Goal: Transaction & Acquisition: Book appointment/travel/reservation

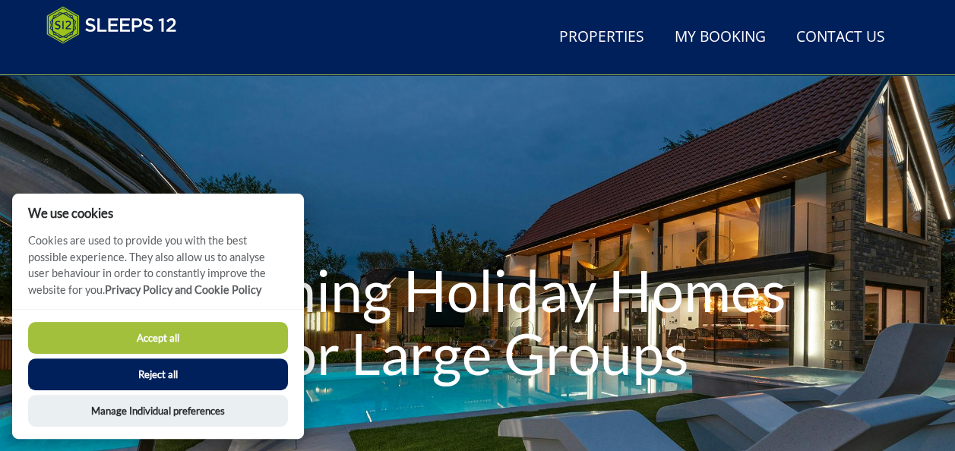
scroll to position [36, 0]
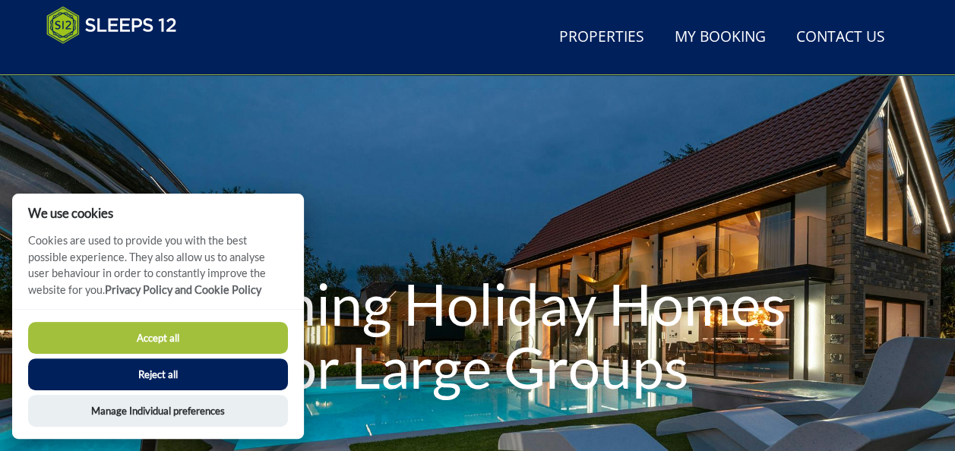
click at [182, 340] on button "Accept all" at bounding box center [158, 338] width 260 height 32
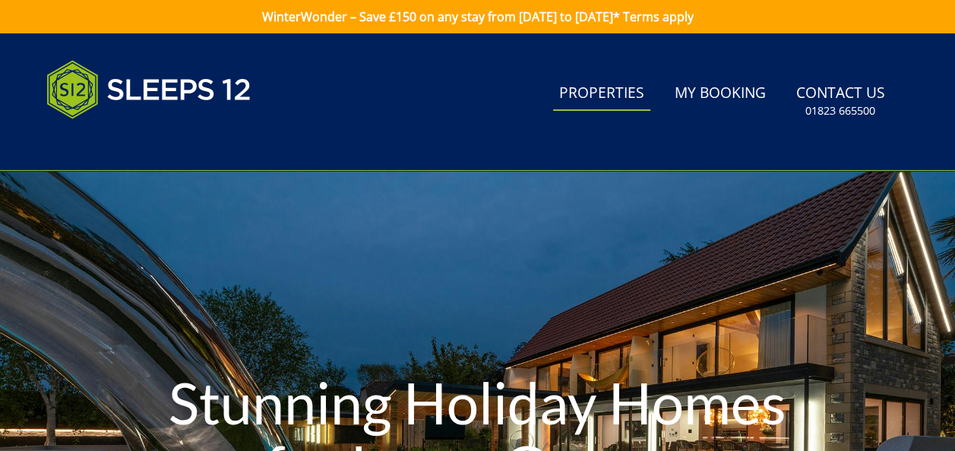
click at [646, 97] on link "Properties" at bounding box center [601, 94] width 97 height 34
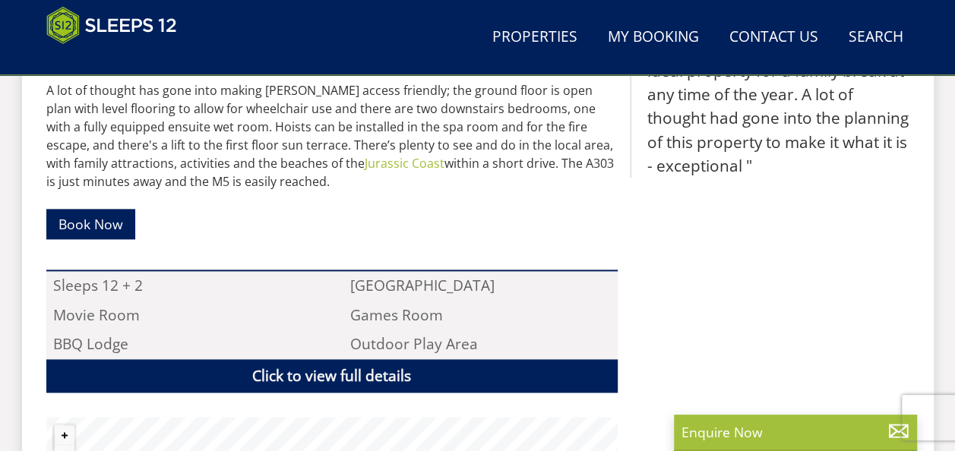
scroll to position [995, 0]
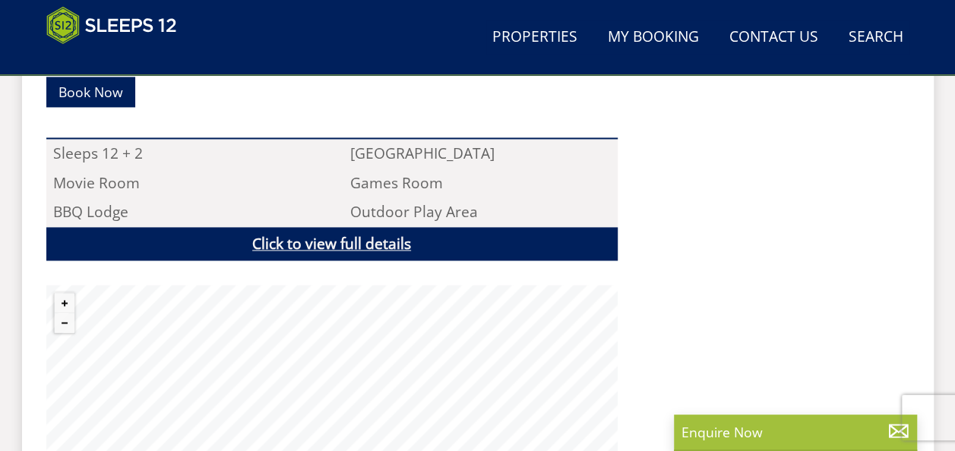
click at [384, 199] on div "Once an old wagon shed in a Devon farmyard, [PERSON_NAME] is now a stunning con…" at bounding box center [331, 116] width 571 height 757
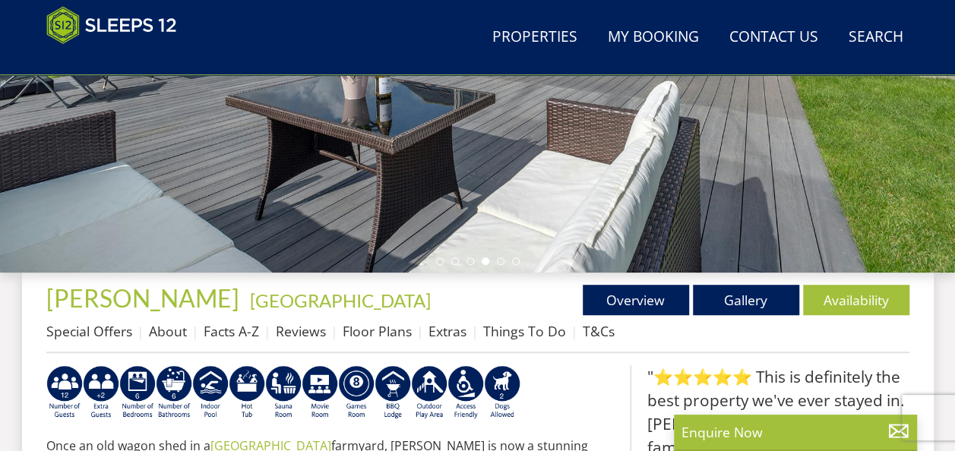
scroll to position [368, 0]
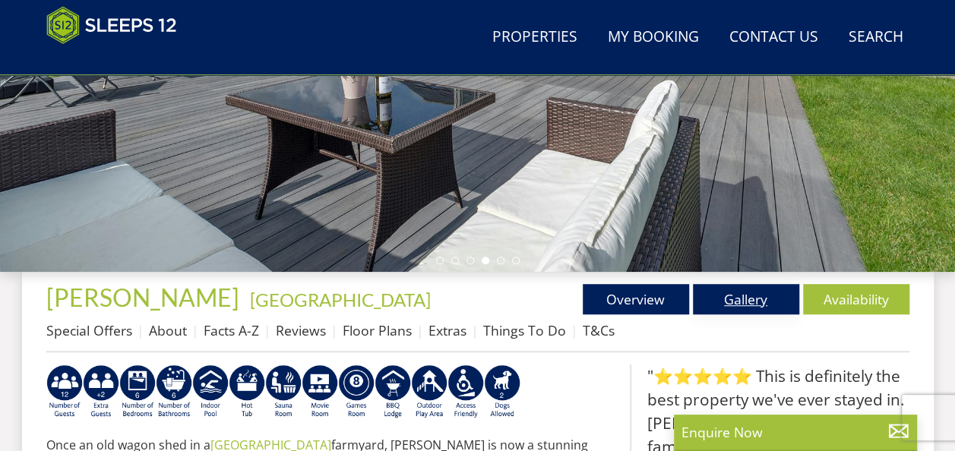
click at [733, 303] on link "Gallery" at bounding box center [746, 299] width 106 height 30
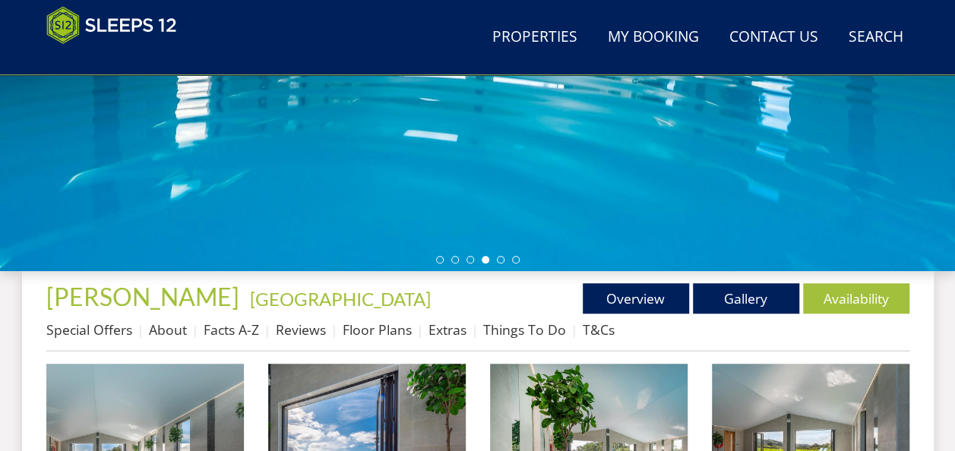
scroll to position [370, 0]
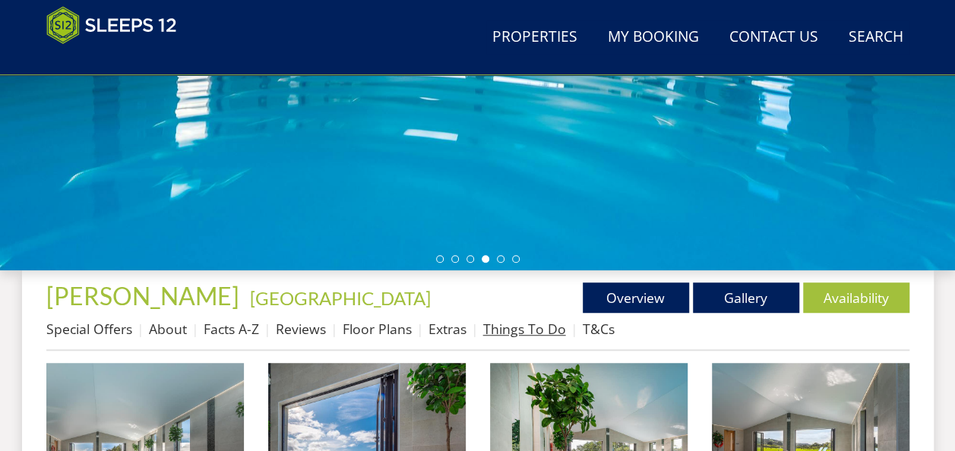
click at [551, 324] on link "Things To Do" at bounding box center [524, 329] width 83 height 18
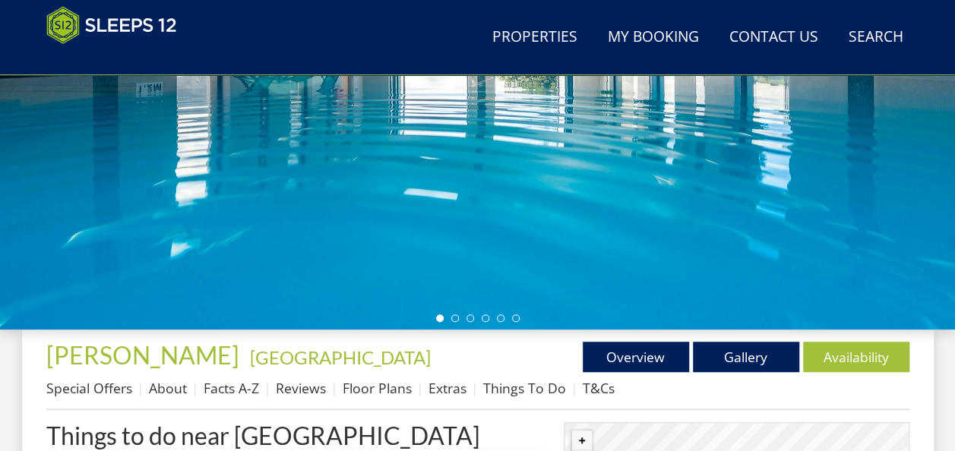
scroll to position [313, 0]
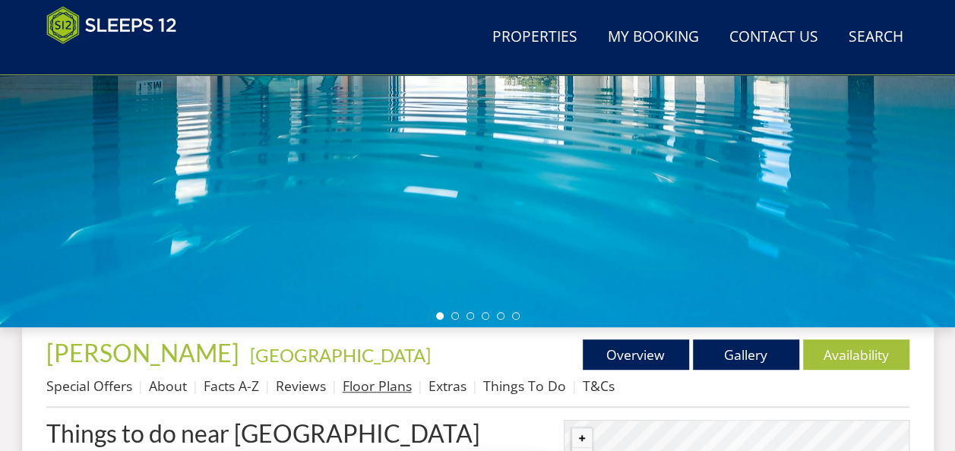
click at [363, 384] on link "Floor Plans" at bounding box center [377, 386] width 69 height 18
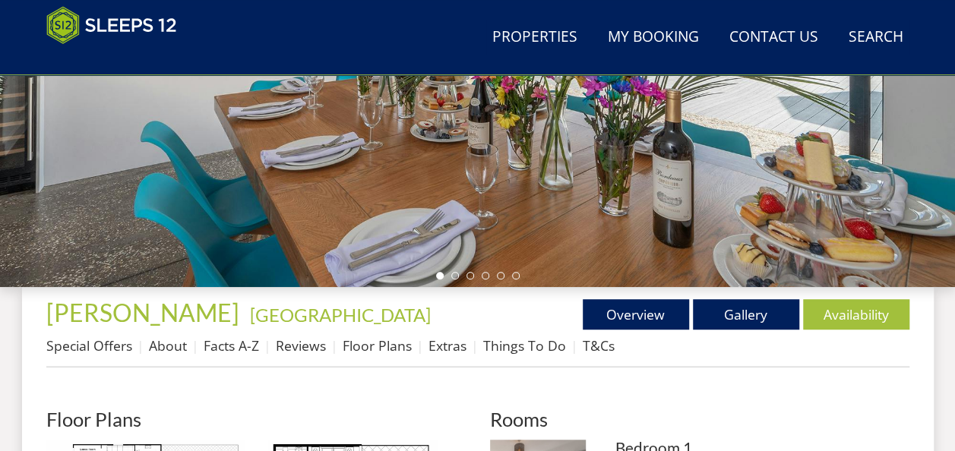
scroll to position [429, 0]
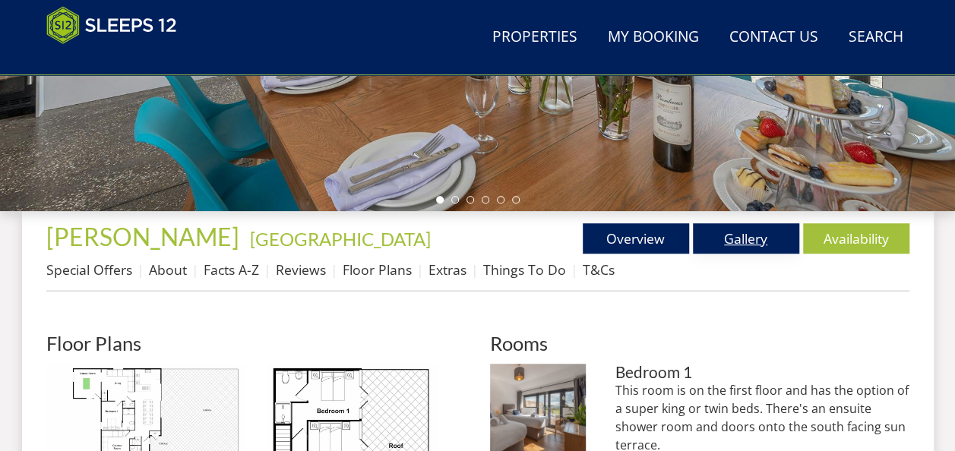
click at [729, 236] on link "Gallery" at bounding box center [746, 238] width 106 height 30
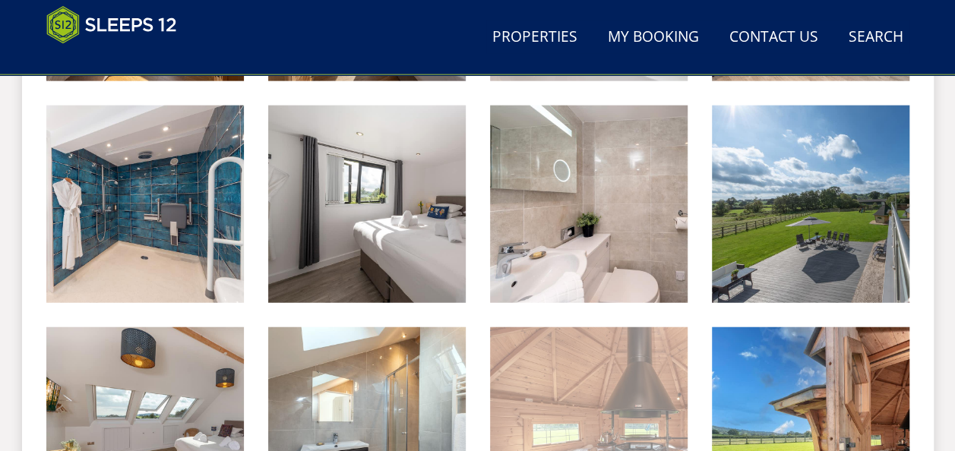
scroll to position [1739, 0]
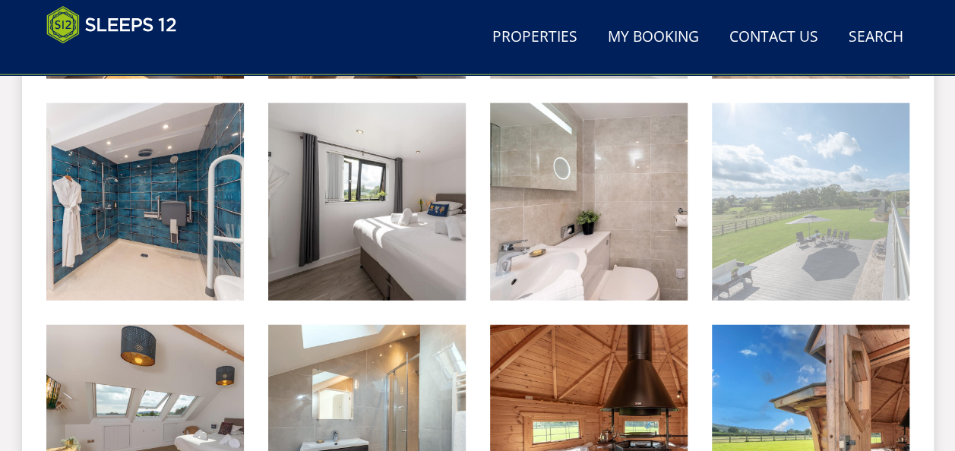
click at [769, 267] on img at bounding box center [810, 201] width 197 height 197
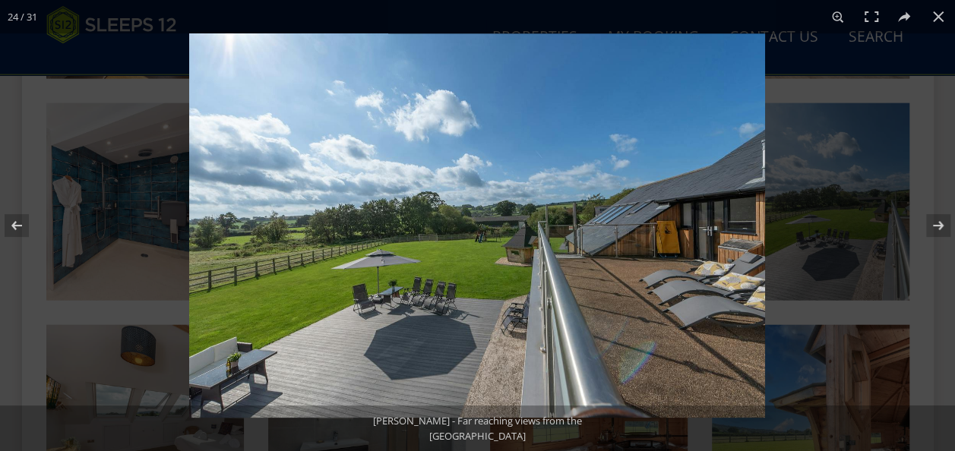
click at [278, 275] on img at bounding box center [477, 225] width 576 height 384
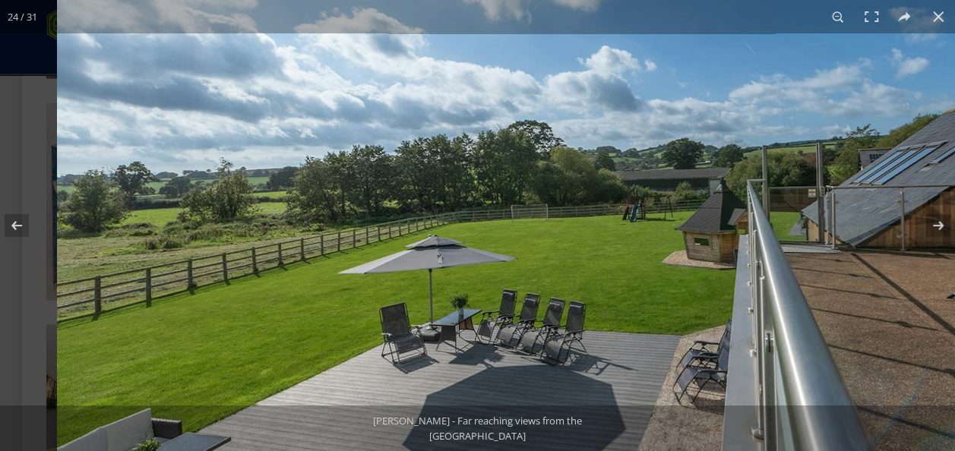
drag, startPoint x: 158, startPoint y: 280, endPoint x: 330, endPoint y: 290, distance: 172.0
click at [330, 290] on img at bounding box center [626, 188] width 1139 height 760
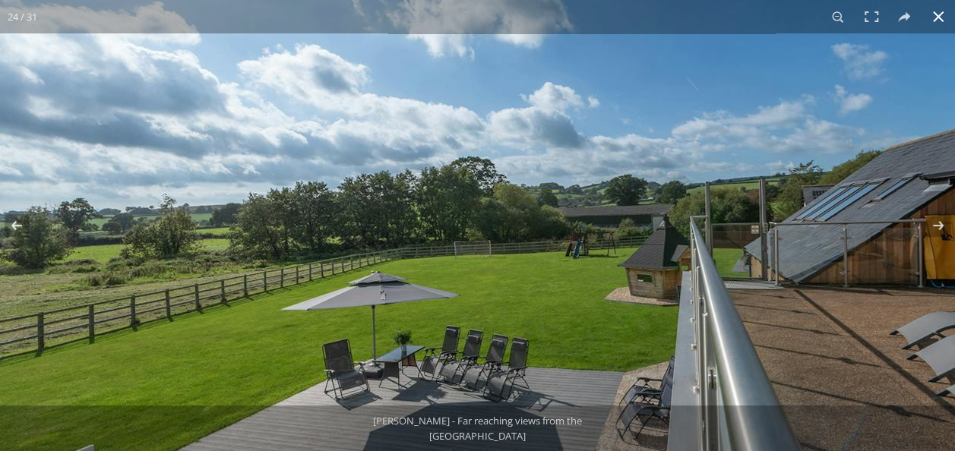
click at [934, 21] on button at bounding box center [937, 16] width 33 height 33
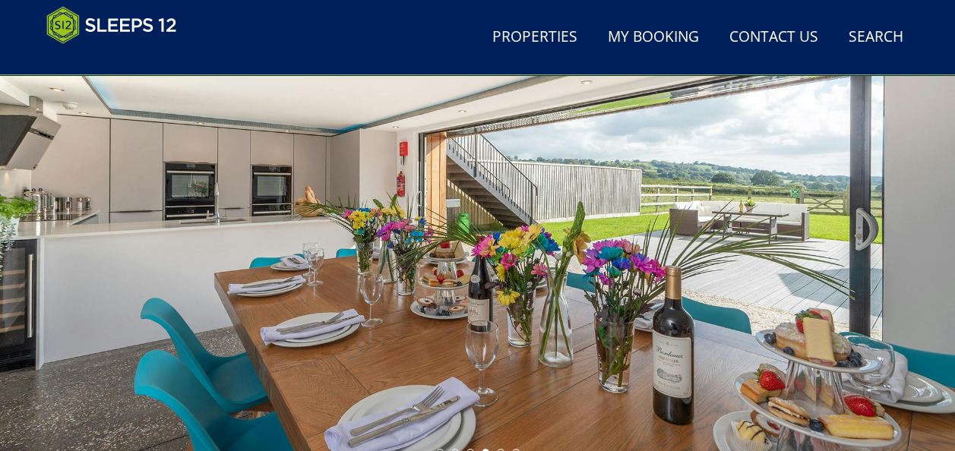
scroll to position [176, 0]
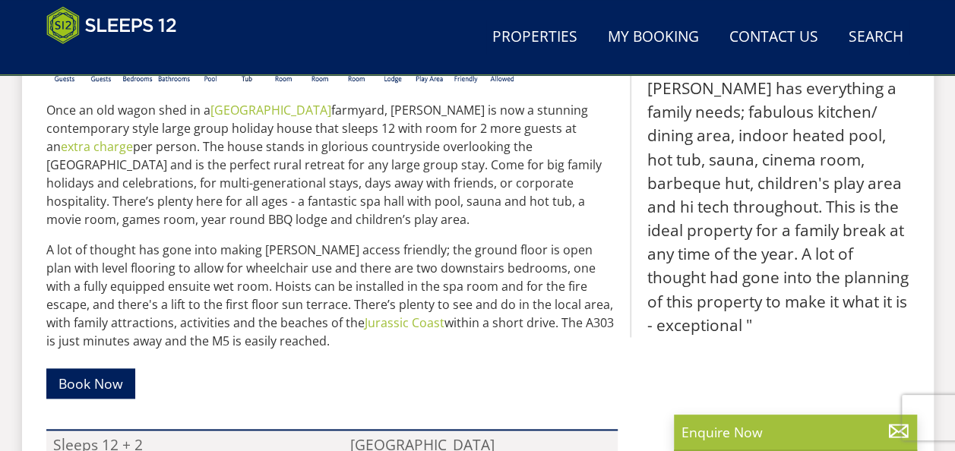
scroll to position [901, 0]
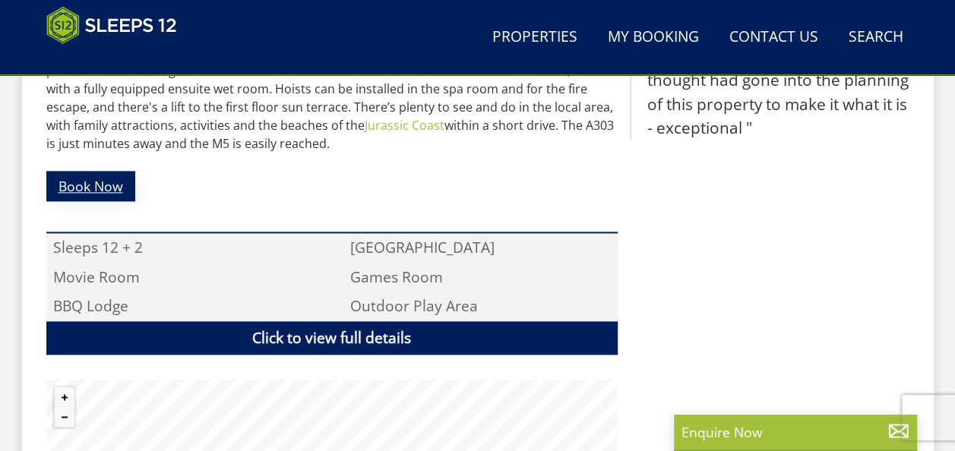
click at [70, 176] on link "Book Now" at bounding box center [90, 186] width 89 height 30
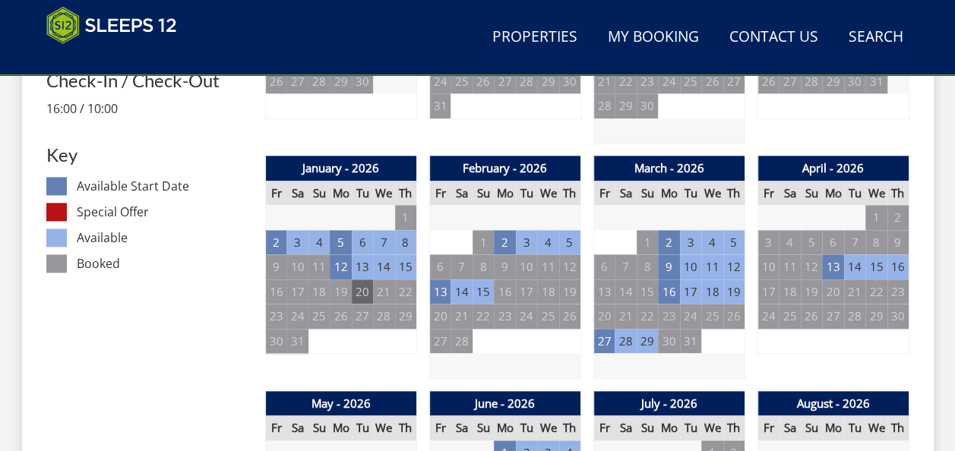
scroll to position [814, 0]
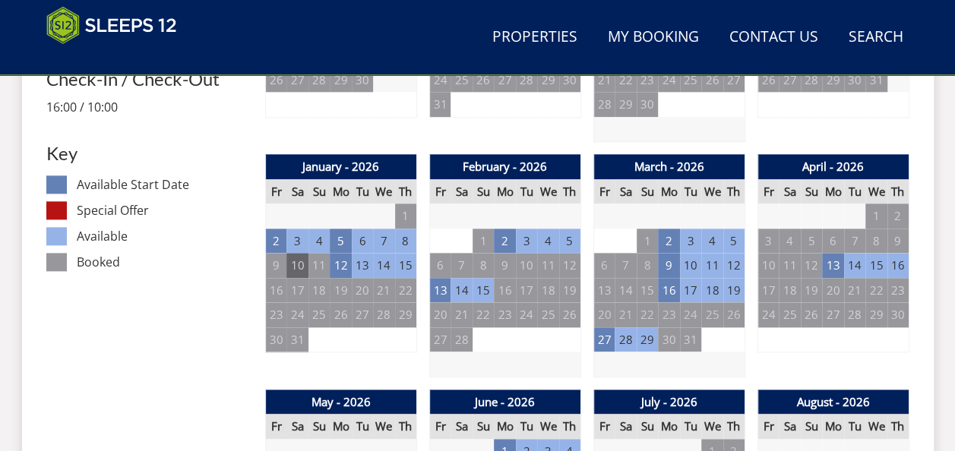
click at [299, 272] on td "10" at bounding box center [296, 265] width 21 height 25
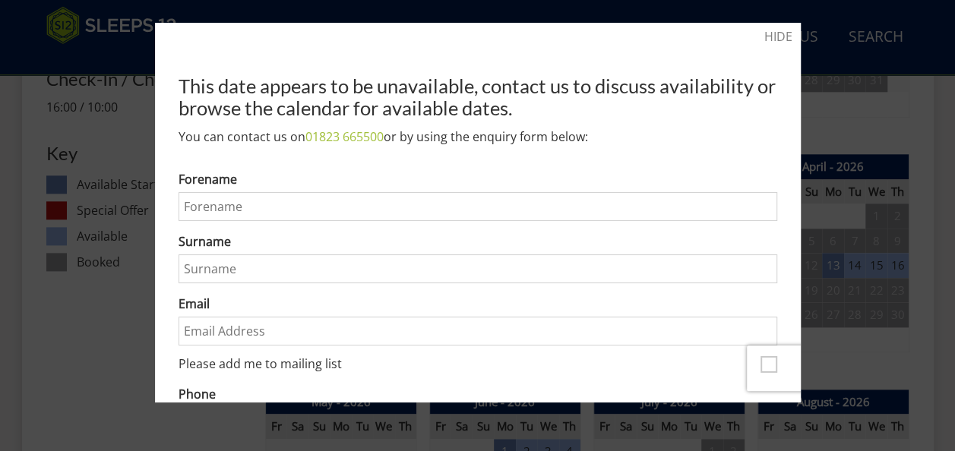
click at [923, 99] on div at bounding box center [477, 225] width 955 height 451
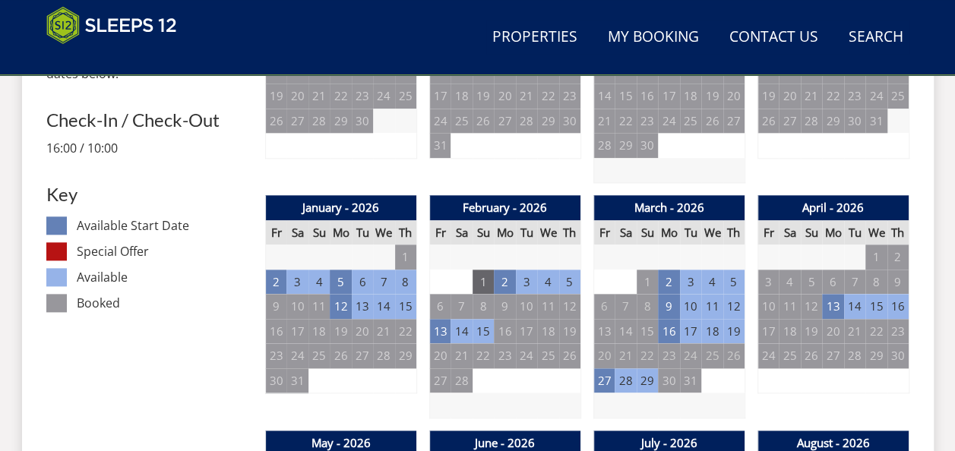
scroll to position [782, 0]
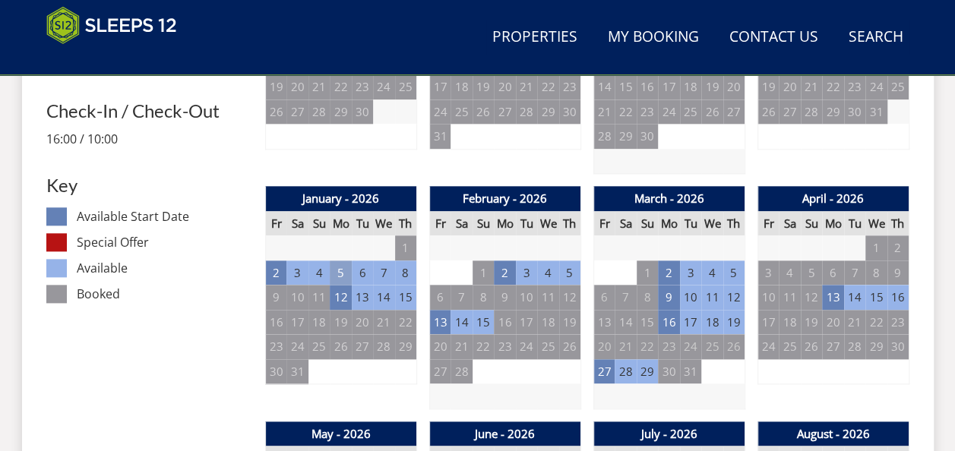
click at [341, 275] on td "5" at bounding box center [340, 273] width 21 height 25
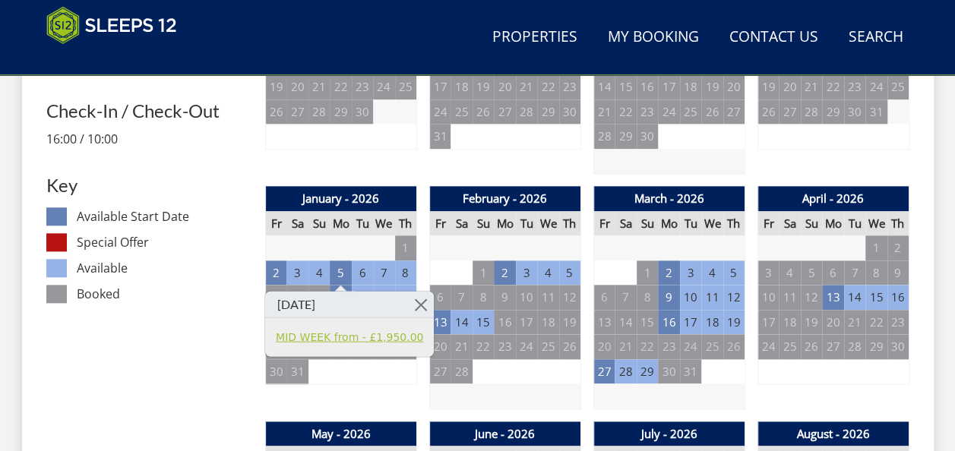
click at [366, 337] on link "MID WEEK from - £1,950.00" at bounding box center [349, 337] width 147 height 16
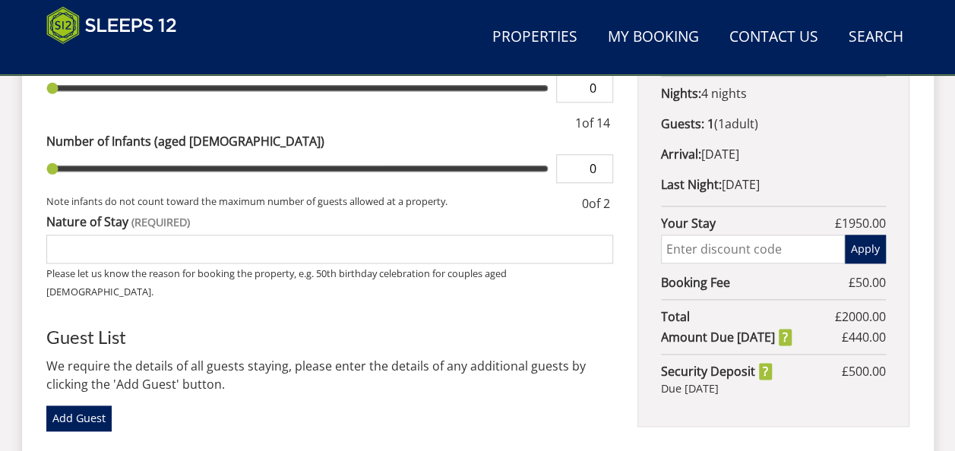
scroll to position [787, 0]
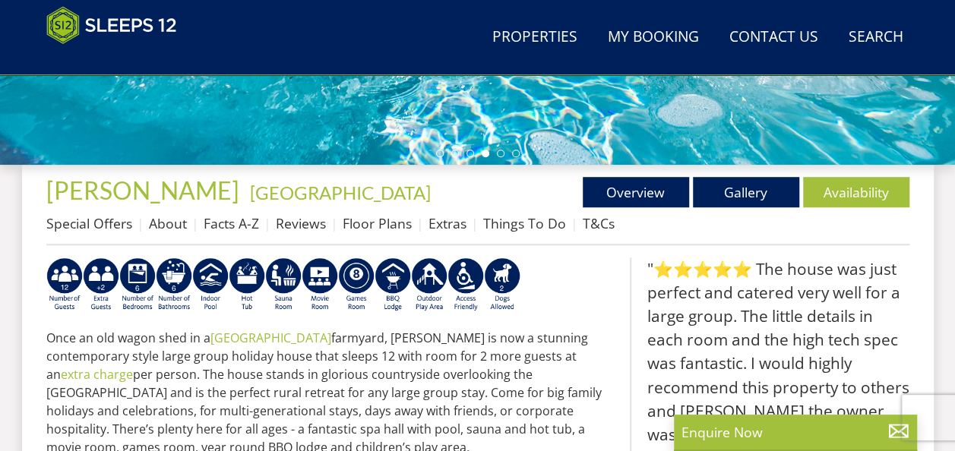
scroll to position [476, 0]
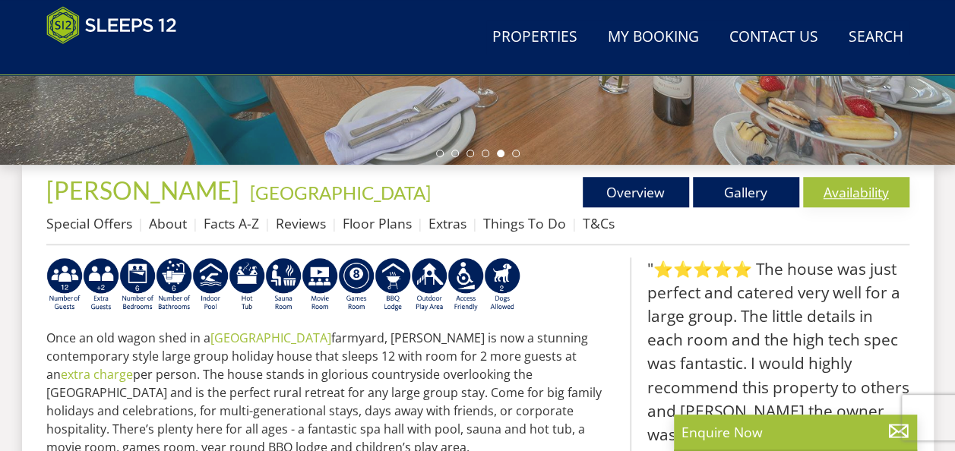
click at [846, 202] on link "Availability" at bounding box center [856, 192] width 106 height 30
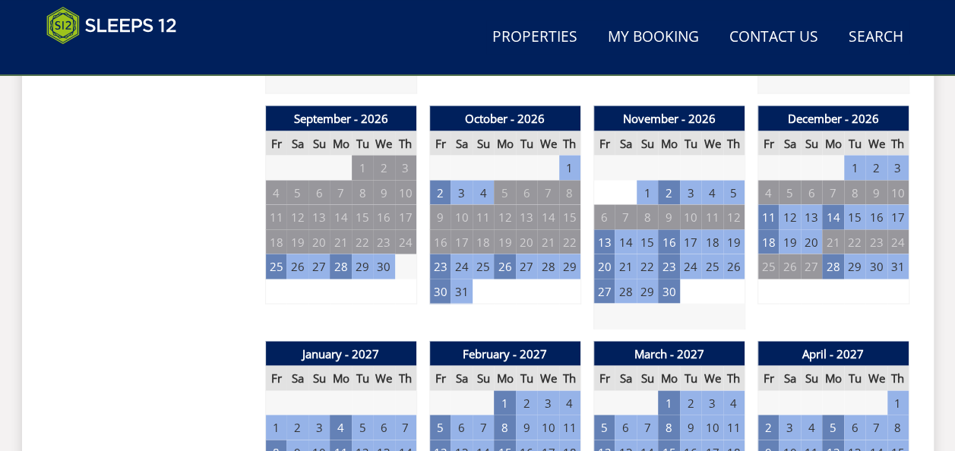
scroll to position [1335, 0]
